Goal: Check status: Check status

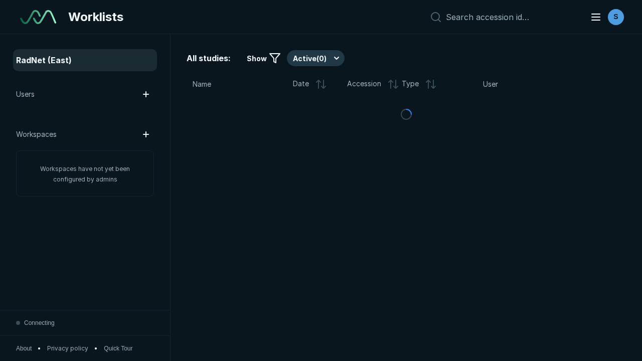
scroll to position [2741, 4181]
